Goal: Task Accomplishment & Management: Use online tool/utility

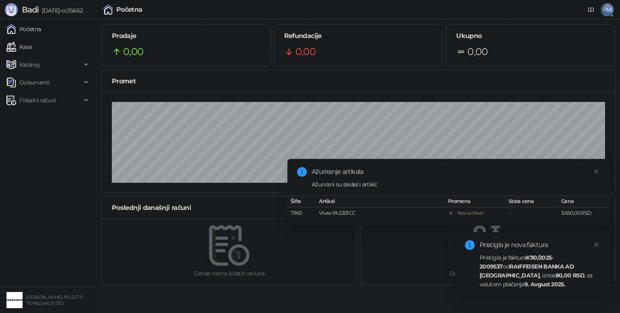
click at [27, 48] on link "Kasa" at bounding box center [18, 47] width 25 height 16
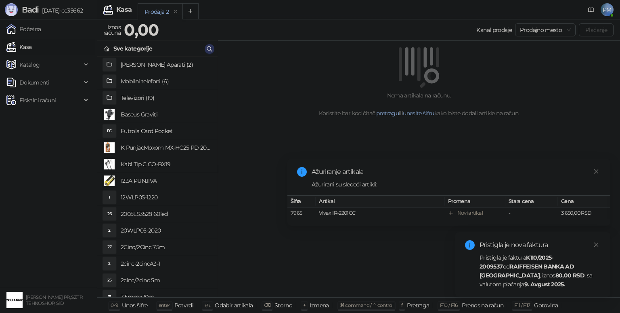
click at [205, 50] on button "button" at bounding box center [210, 49] width 10 height 10
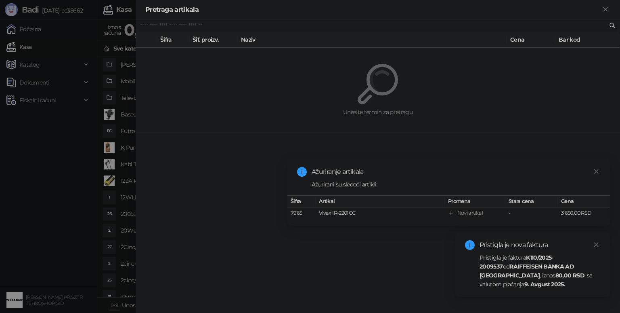
click at [181, 29] on input "text" at bounding box center [374, 25] width 468 height 9
type input "*"
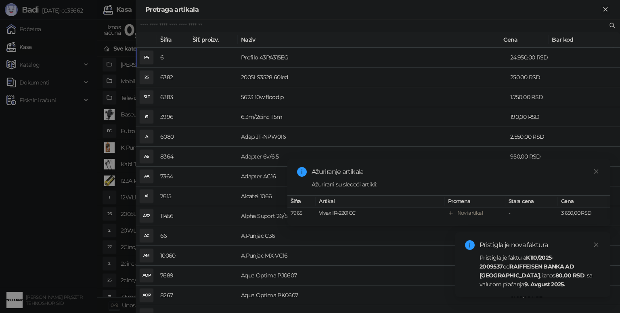
click at [606, 8] on icon "Zatvori" at bounding box center [605, 9] width 7 height 7
